Goal: Book appointment/travel/reservation

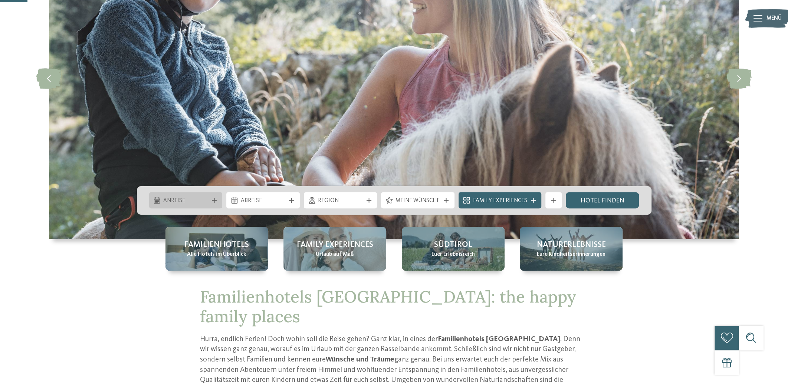
click at [210, 198] on div "Anreise" at bounding box center [185, 200] width 49 height 9
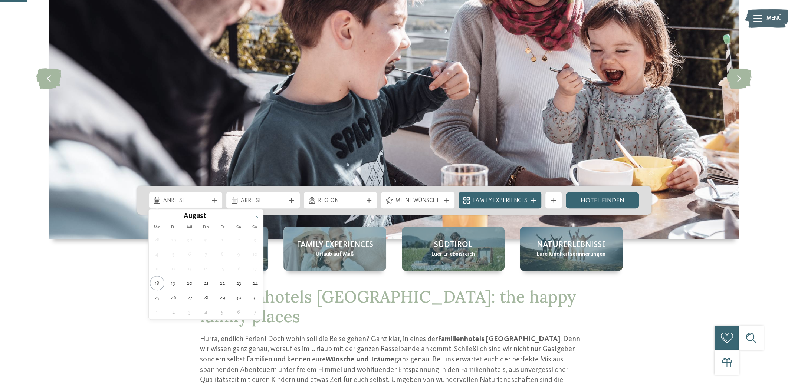
click at [258, 215] on icon at bounding box center [256, 217] width 5 height 5
type div "[DATE]"
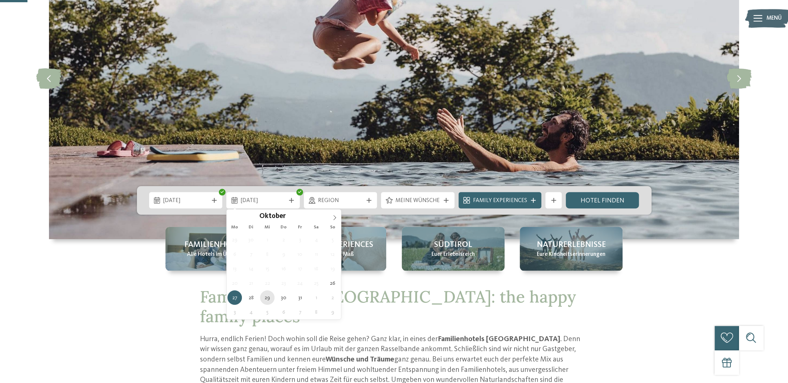
type div "[DATE]"
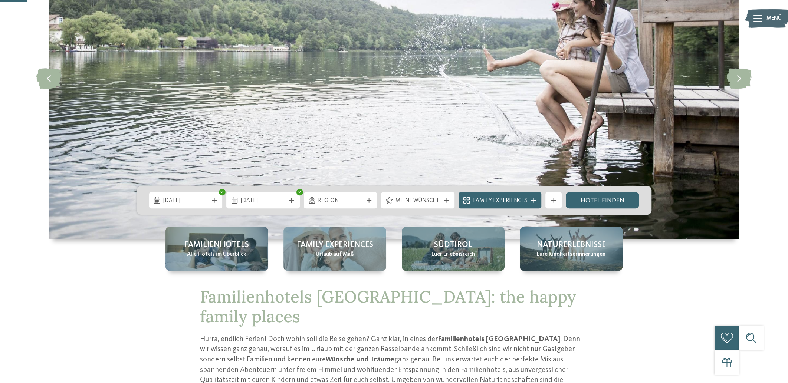
click at [367, 202] on div "Region" at bounding box center [340, 200] width 73 height 16
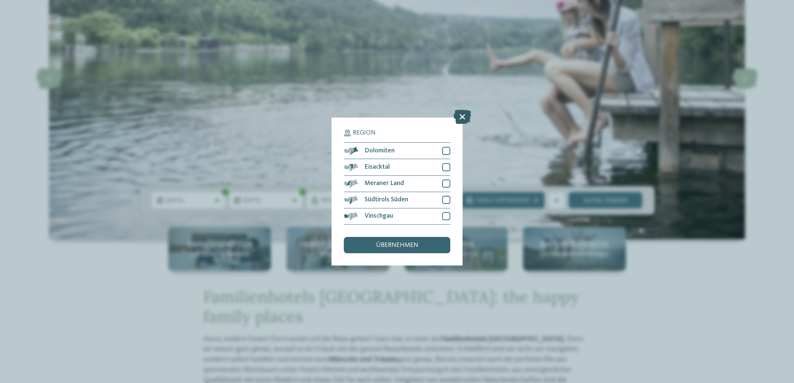
click at [464, 117] on icon at bounding box center [462, 117] width 17 height 14
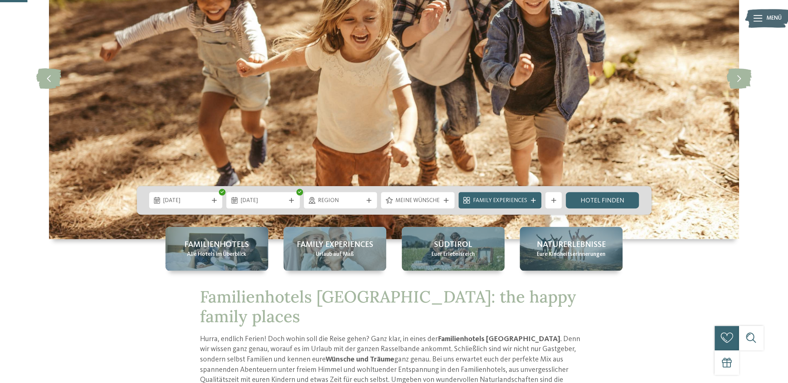
click at [501, 200] on span "Family Experiences" at bounding box center [500, 201] width 54 height 8
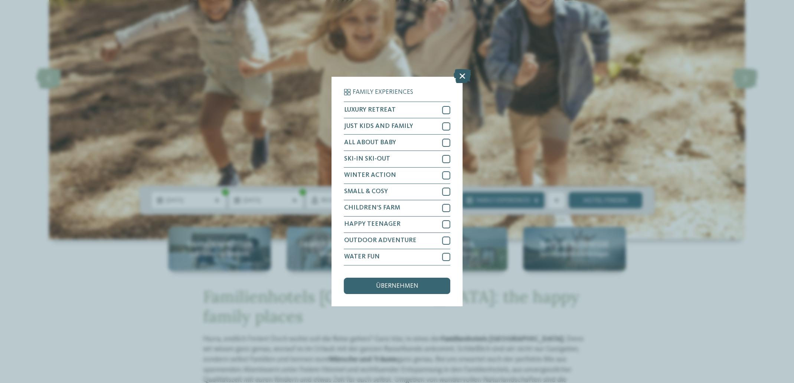
click at [463, 81] on icon at bounding box center [462, 76] width 17 height 14
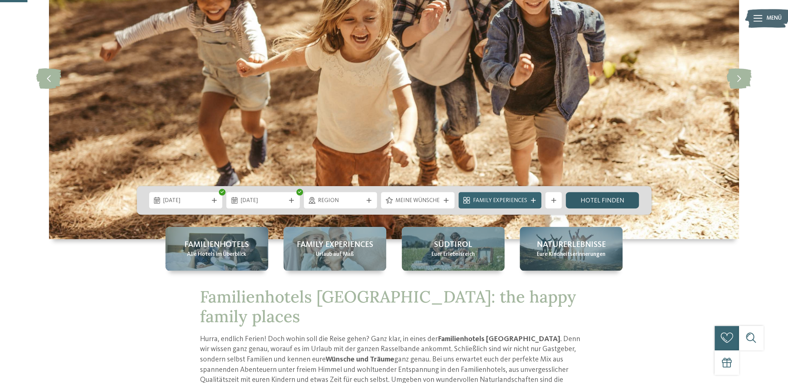
click at [580, 197] on link "Hotel finden" at bounding box center [602, 200] width 73 height 16
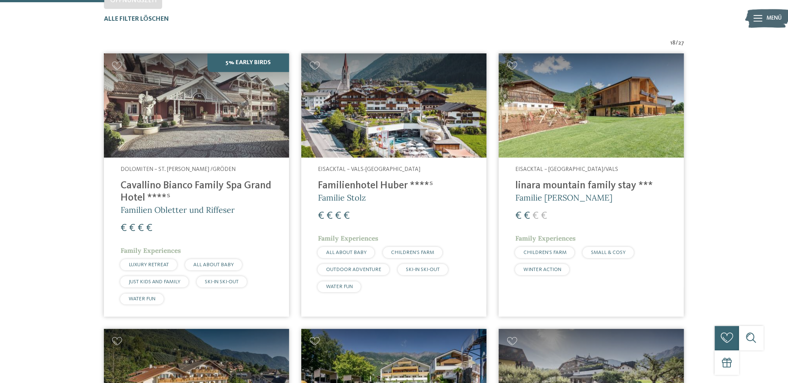
scroll to position [264, 0]
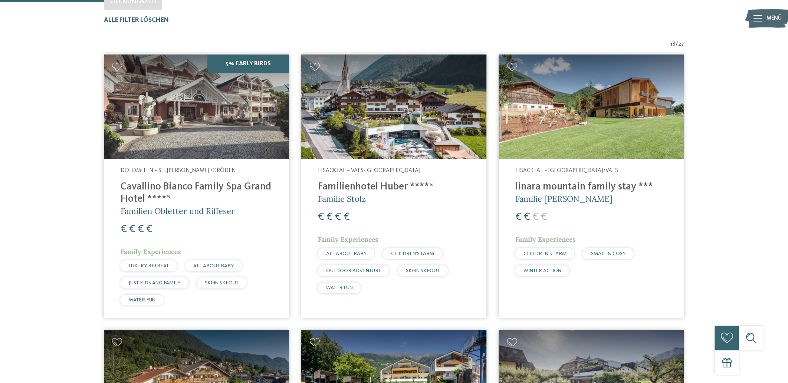
drag, startPoint x: 750, startPoint y: 98, endPoint x: 742, endPoint y: 100, distance: 8.1
drag, startPoint x: 742, startPoint y: 100, endPoint x: 748, endPoint y: 95, distance: 7.9
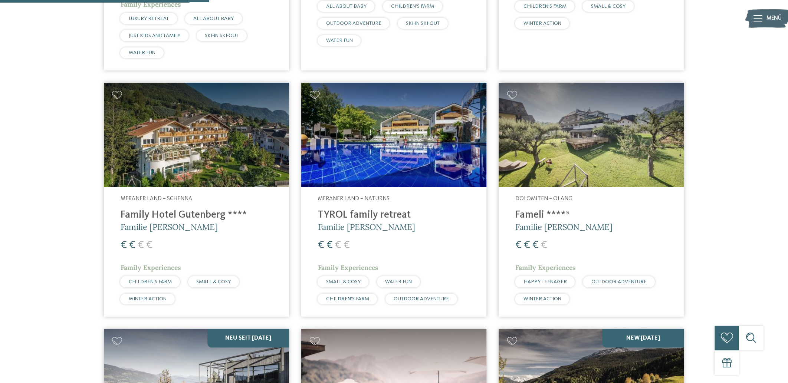
scroll to position [759, 0]
